Goal: Task Accomplishment & Management: Manage account settings

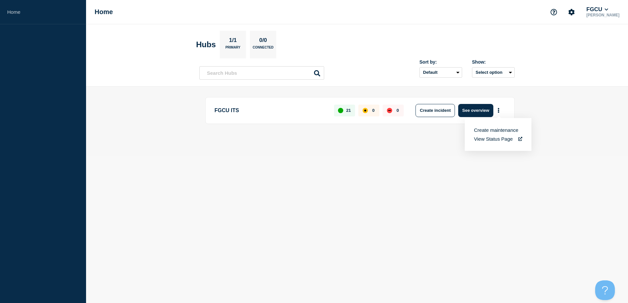
click at [427, 166] on body "Home Home FGCU [PERSON_NAME] 1/1 Primary 0/0 Connected Sort by: Default Last ad…" at bounding box center [314, 151] width 628 height 303
click at [501, 112] on button "More actions" at bounding box center [498, 110] width 9 height 12
click at [583, 112] on main "FGCU ITS 21 0 0 Create incident See overview" at bounding box center [357, 122] width 542 height 70
click at [266, 108] on p "FGCU ITS" at bounding box center [270, 110] width 112 height 13
click at [574, 11] on icon "Account settings" at bounding box center [571, 12] width 6 height 6
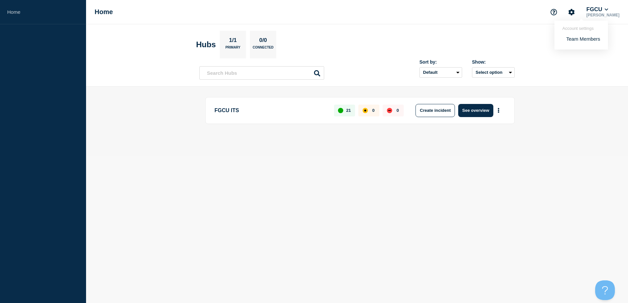
drag, startPoint x: 506, startPoint y: 43, endPoint x: 464, endPoint y: 41, distance: 41.8
click at [505, 43] on section "Hubs 1/1 Primary 0/0 Connected" at bounding box center [357, 45] width 322 height 28
click at [264, 46] on p "Connected" at bounding box center [262, 49] width 21 height 7
drag, startPoint x: 202, startPoint y: 49, endPoint x: 204, endPoint y: 62, distance: 13.3
click at [202, 49] on h2 "Hubs" at bounding box center [206, 44] width 20 height 9
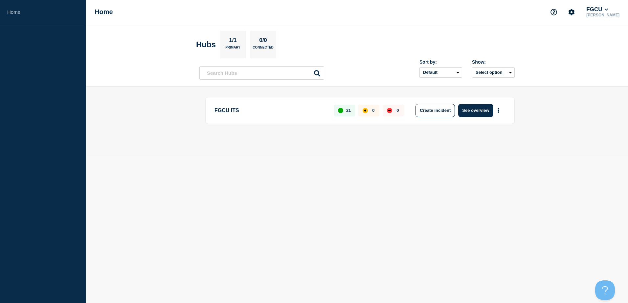
click at [221, 111] on p "FGCU ITS" at bounding box center [270, 110] width 112 height 13
click at [343, 114] on div "21" at bounding box center [344, 111] width 21 height 12
click at [501, 109] on button "More actions" at bounding box center [498, 110] width 9 height 12
drag, startPoint x: 567, startPoint y: 115, endPoint x: 467, endPoint y: 79, distance: 106.5
click at [567, 115] on main "FGCU ITS 21 0 0 Create incident See overview" at bounding box center [357, 122] width 542 height 70
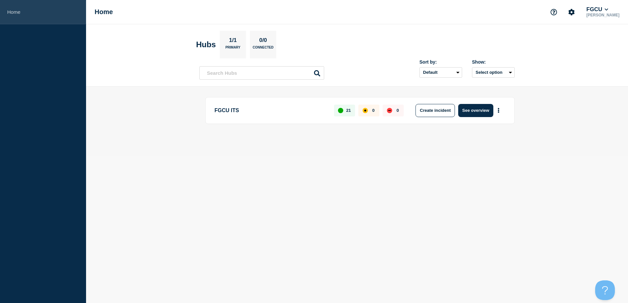
click at [15, 12] on link "Home" at bounding box center [43, 12] width 86 height 24
click at [609, 10] on button "FGCU" at bounding box center [597, 9] width 25 height 7
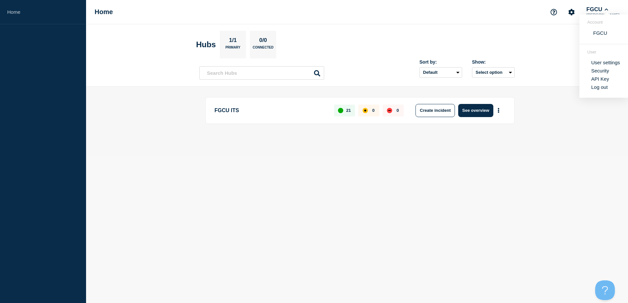
click at [557, 58] on header "Hubs 1/1 Primary 0/0 Connected Sort by: Default Last added Last updated Most ac…" at bounding box center [357, 55] width 542 height 62
click at [574, 12] on icon "Account settings" at bounding box center [571, 12] width 7 height 7
drag, startPoint x: 460, startPoint y: 44, endPoint x: 453, endPoint y: 44, distance: 6.9
click at [457, 44] on section "Hubs 1/1 Primary 0/0 Connected" at bounding box center [357, 45] width 322 height 28
click at [235, 106] on p "FGCU ITS" at bounding box center [270, 110] width 112 height 13
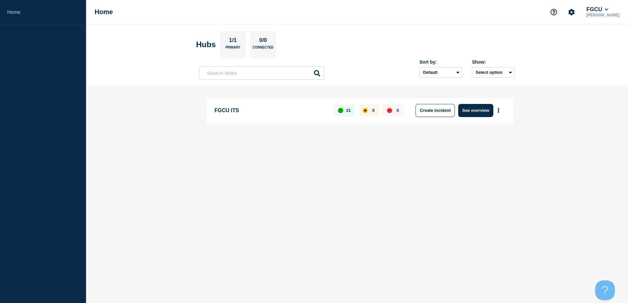
click at [341, 112] on div "up" at bounding box center [340, 110] width 5 height 5
click at [475, 107] on button "See overview" at bounding box center [475, 110] width 35 height 13
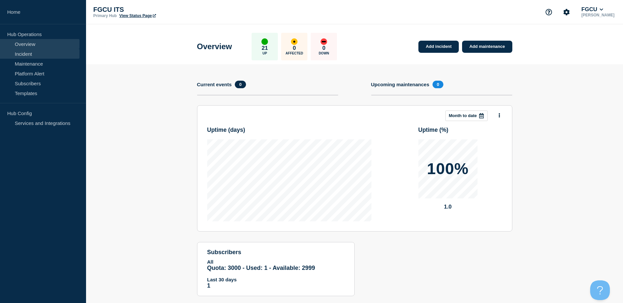
click at [39, 51] on link "Incident" at bounding box center [39, 54] width 79 height 10
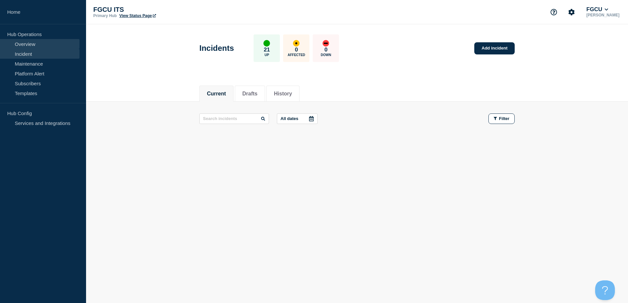
click at [38, 47] on link "Overview" at bounding box center [39, 44] width 79 height 10
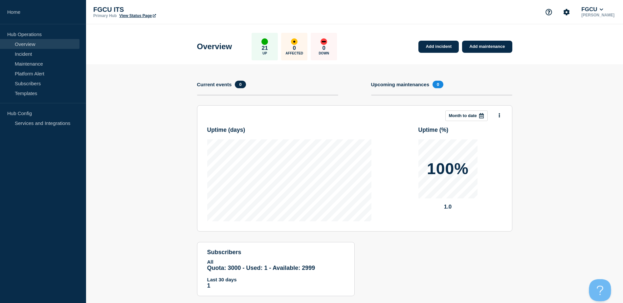
click at [601, 287] on button "Open Beacon popover" at bounding box center [599, 289] width 20 height 20
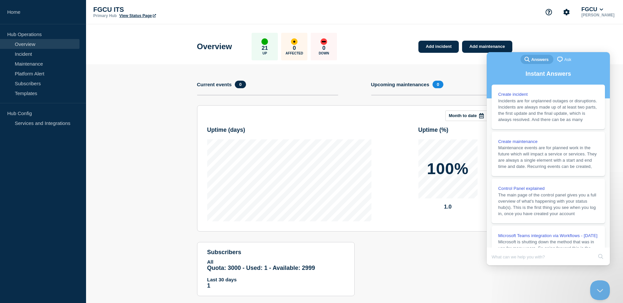
click at [449, 272] on div "Add incident Add maintenance Current events 0 Upcoming maintenances 0 This mont…" at bounding box center [354, 185] width 315 height 242
click at [596, 289] on button "Close Beacon popover" at bounding box center [599, 289] width 20 height 20
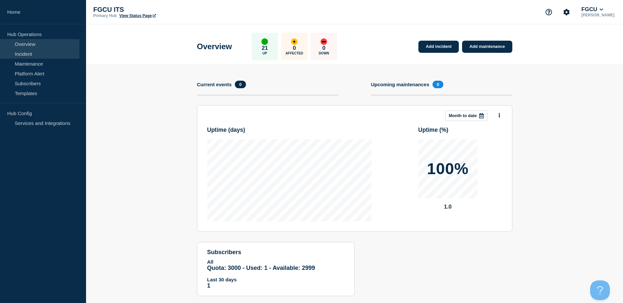
click at [21, 56] on link "Incident" at bounding box center [39, 54] width 79 height 10
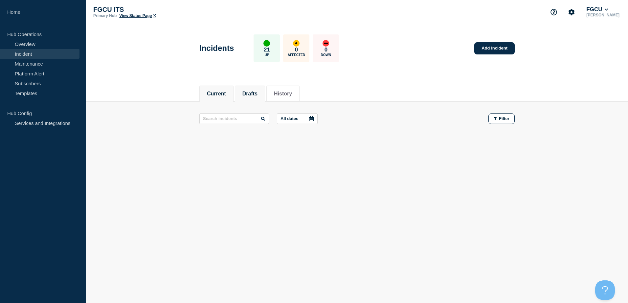
click at [252, 97] on li "Drafts" at bounding box center [250, 94] width 30 height 16
click at [286, 93] on button "History" at bounding box center [283, 94] width 18 height 6
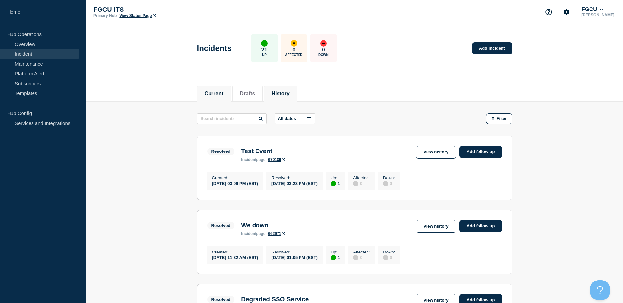
click at [221, 94] on button "Current" at bounding box center [214, 94] width 19 height 6
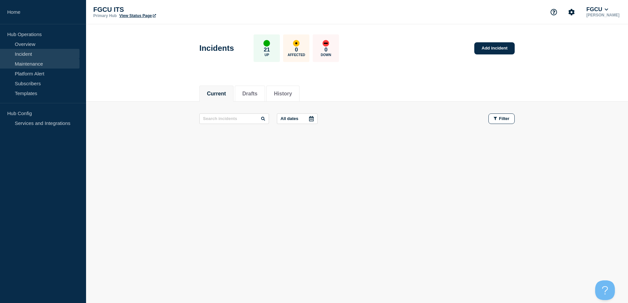
click at [35, 66] on link "Maintenance" at bounding box center [39, 64] width 79 height 10
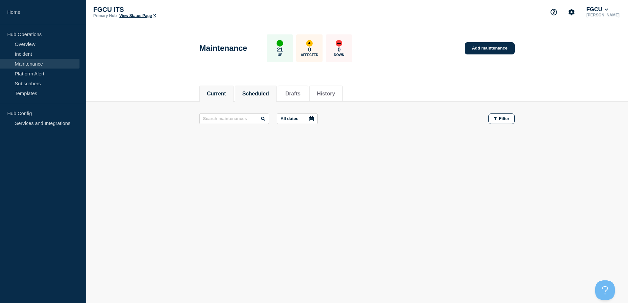
click at [263, 94] on button "Scheduled" at bounding box center [255, 94] width 27 height 6
click at [300, 96] on button "Drafts" at bounding box center [292, 94] width 15 height 6
click at [335, 92] on button "History" at bounding box center [326, 94] width 18 height 6
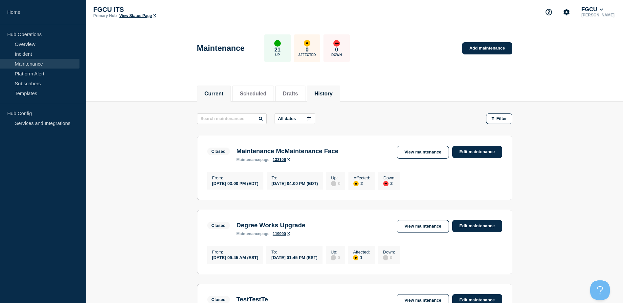
click at [221, 91] on button "Current" at bounding box center [214, 94] width 19 height 6
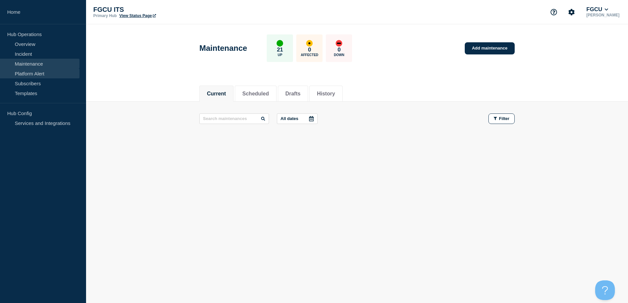
click at [19, 71] on link "Platform Alert" at bounding box center [39, 74] width 79 height 10
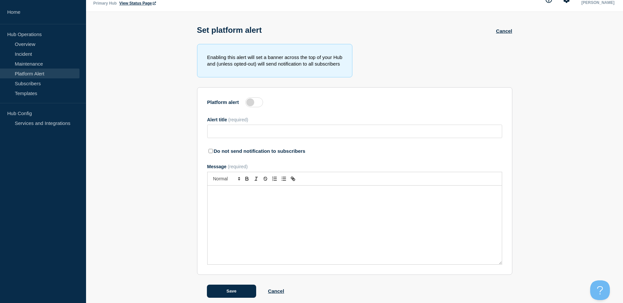
scroll to position [19, 0]
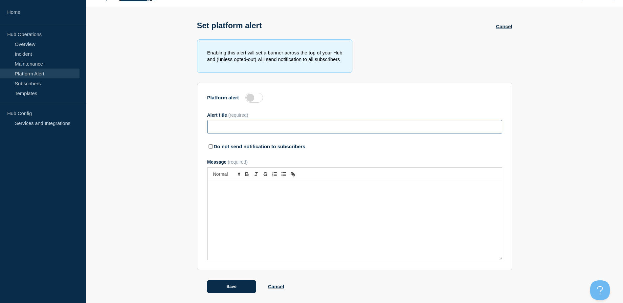
click at [228, 129] on input "Alert title" at bounding box center [354, 126] width 295 height 13
click at [234, 220] on div "Message" at bounding box center [354, 220] width 294 height 79
click at [138, 108] on section "Enabling this alert will set a banner across the top of your Hub and (unless op…" at bounding box center [354, 166] width 537 height 254
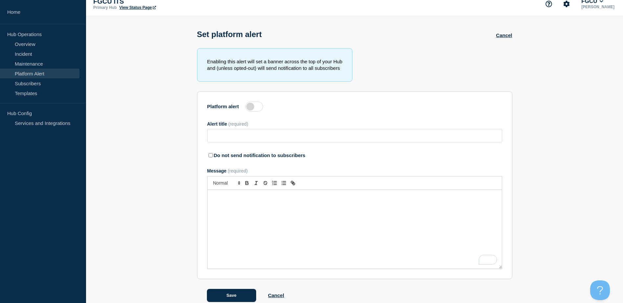
scroll to position [0, 0]
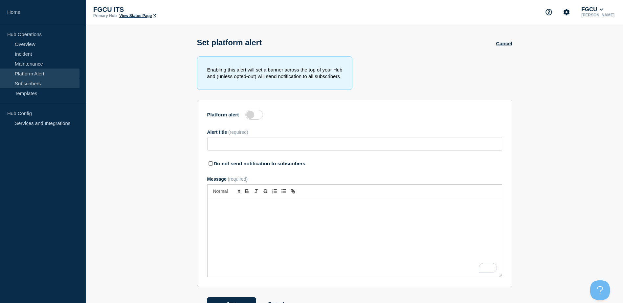
click at [28, 84] on link "Subscribers" at bounding box center [39, 83] width 79 height 10
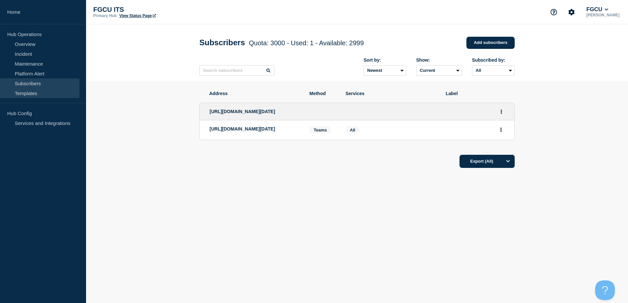
click at [38, 90] on link "Templates" at bounding box center [39, 93] width 79 height 10
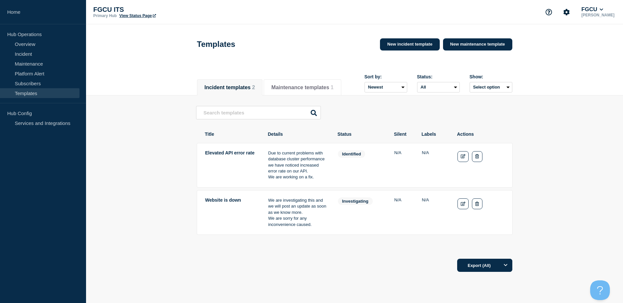
drag, startPoint x: 268, startPoint y: 154, endPoint x: 320, endPoint y: 178, distance: 57.6
click at [320, 178] on td "Due to current problems with database cluster performance we have noticed incre…" at bounding box center [297, 165] width 59 height 31
drag, startPoint x: 320, startPoint y: 178, endPoint x: 280, endPoint y: 208, distance: 50.4
click at [281, 208] on p "We are investigating this and we will post an update as soon as we know more." at bounding box center [297, 207] width 58 height 18
drag, startPoint x: 267, startPoint y: 202, endPoint x: 319, endPoint y: 226, distance: 57.4
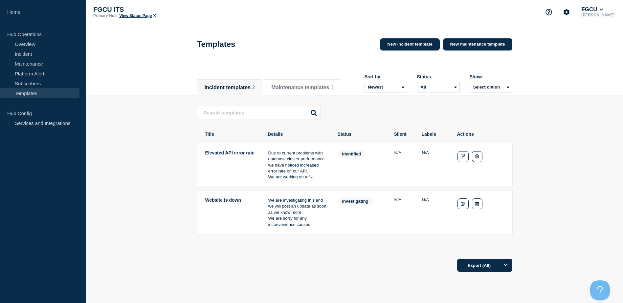
click at [319, 226] on tr "Website is down We are investigating this and we will post an update as soon as…" at bounding box center [355, 212] width 316 height 45
drag, startPoint x: 319, startPoint y: 226, endPoint x: 272, endPoint y: 224, distance: 47.3
click at [272, 224] on p "We are sorry for any inconvenience caused." at bounding box center [297, 222] width 58 height 12
click at [252, 85] on span "2" at bounding box center [253, 88] width 3 height 6
click at [299, 85] on button "Maintenance templates 1" at bounding box center [302, 88] width 62 height 6
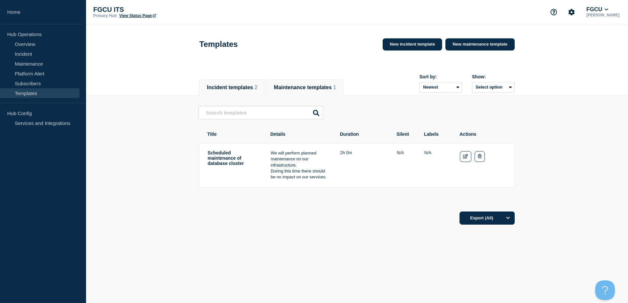
click at [225, 91] on button "Incident templates 2" at bounding box center [232, 88] width 51 height 6
